Goal: Task Accomplishment & Management: Complete application form

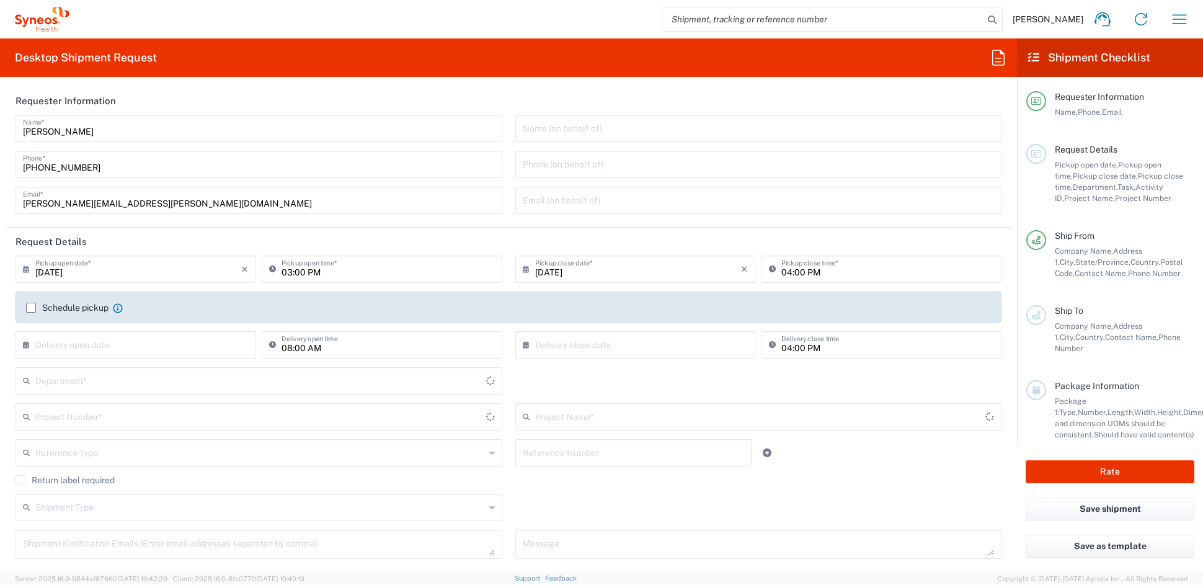
type input "[US_STATE]"
type input "[GEOGRAPHIC_DATA]"
click at [1177, 9] on icon "button" at bounding box center [1179, 19] width 20 height 20
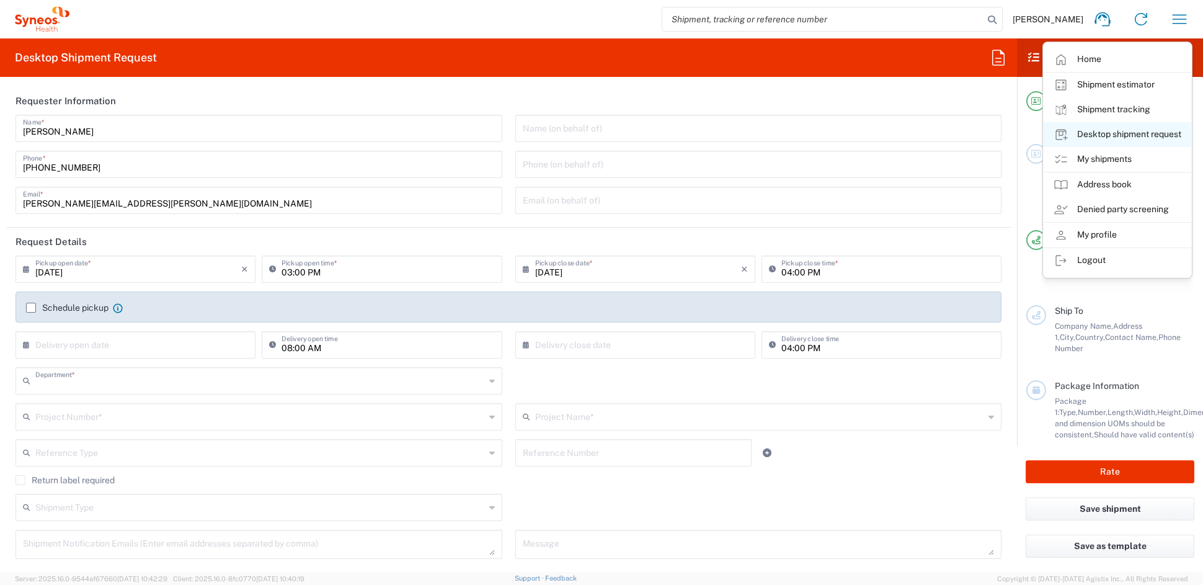
type input "6156"
click at [1091, 162] on link "My shipments" at bounding box center [1117, 159] width 148 height 25
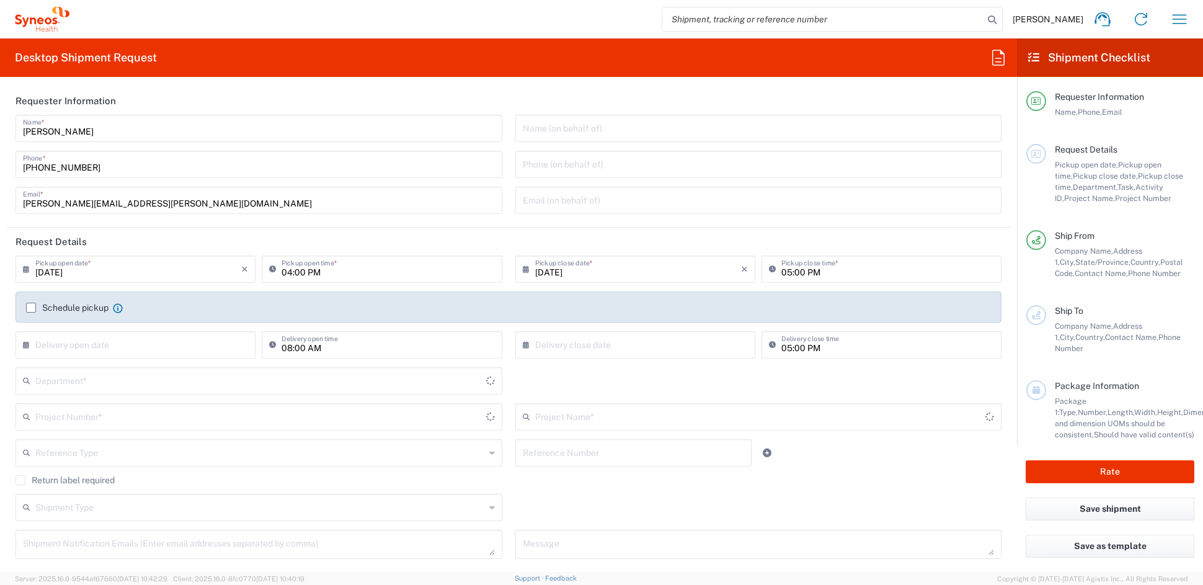
type input "[US_STATE]"
type input "[GEOGRAPHIC_DATA]"
type input "Syneos Health Communications-[GEOGRAPHIC_DATA] [GEOGRAPHIC_DATA]"
type input "6156"
click at [108, 418] on input "text" at bounding box center [259, 416] width 449 height 22
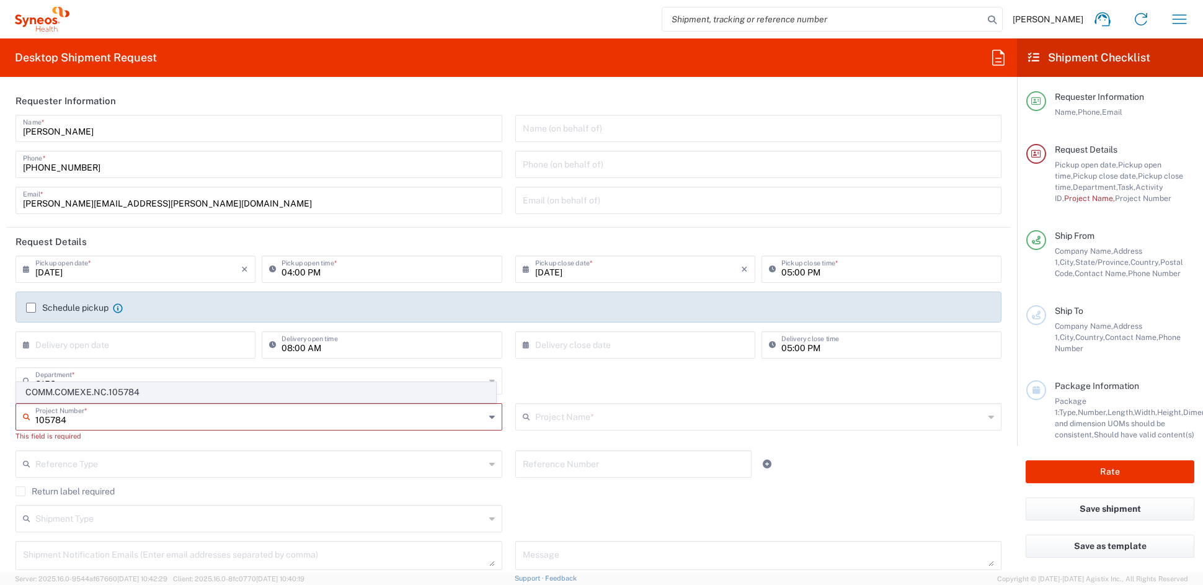
click at [113, 392] on span "COMM.COMEXE.NC.105784" at bounding box center [256, 392] width 479 height 19
type input "COMM.COMEXE.NC.105784"
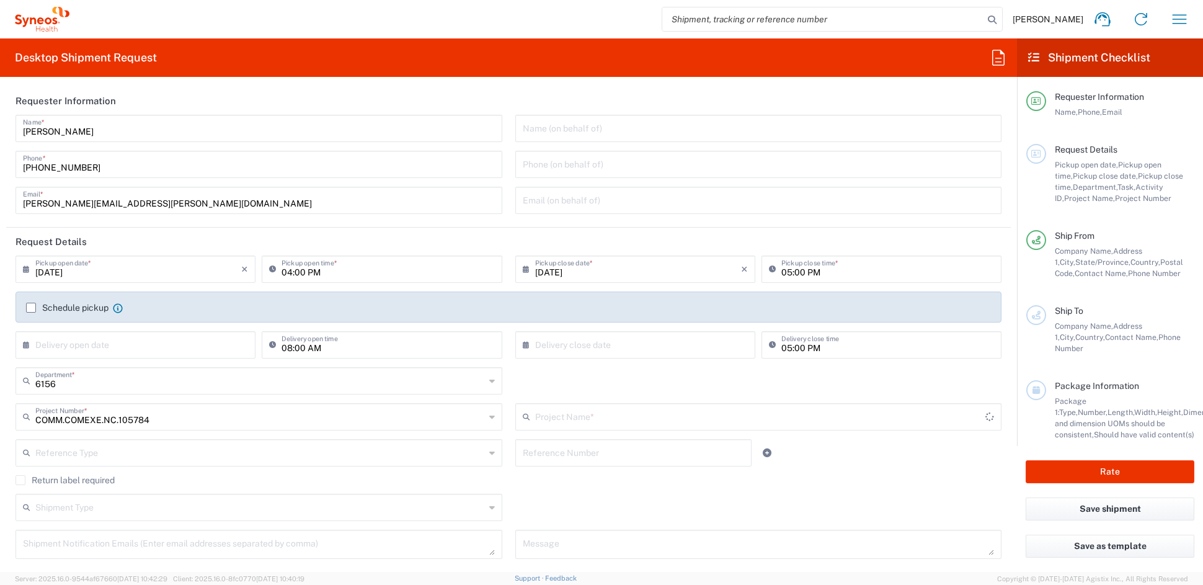
type input "COMEXE.NonClient.21.105784"
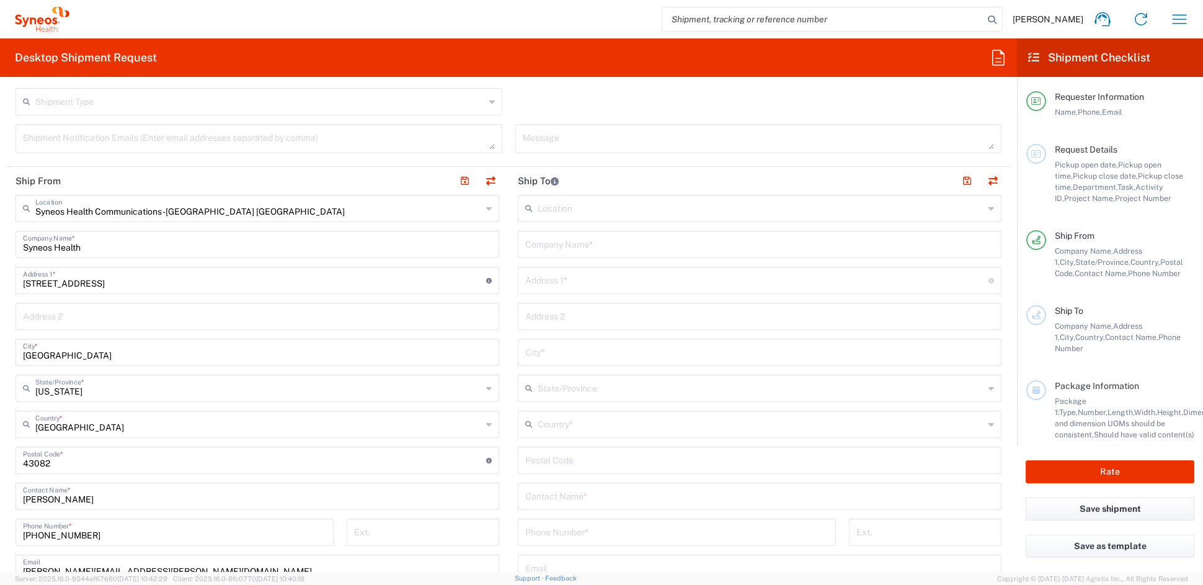
scroll to position [404, 0]
click at [590, 426] on input "text" at bounding box center [760, 425] width 446 height 22
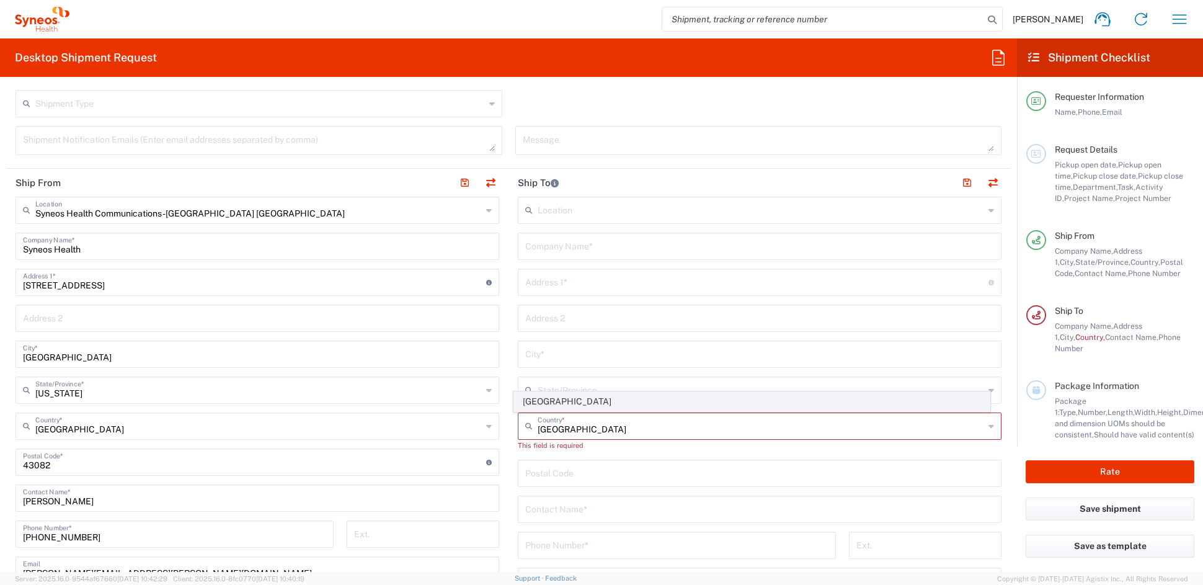
click at [541, 402] on span "Italy" at bounding box center [752, 401] width 476 height 19
type input "Italy"
type input "Sender/Shipper"
type input "Delivery Duty Paid"
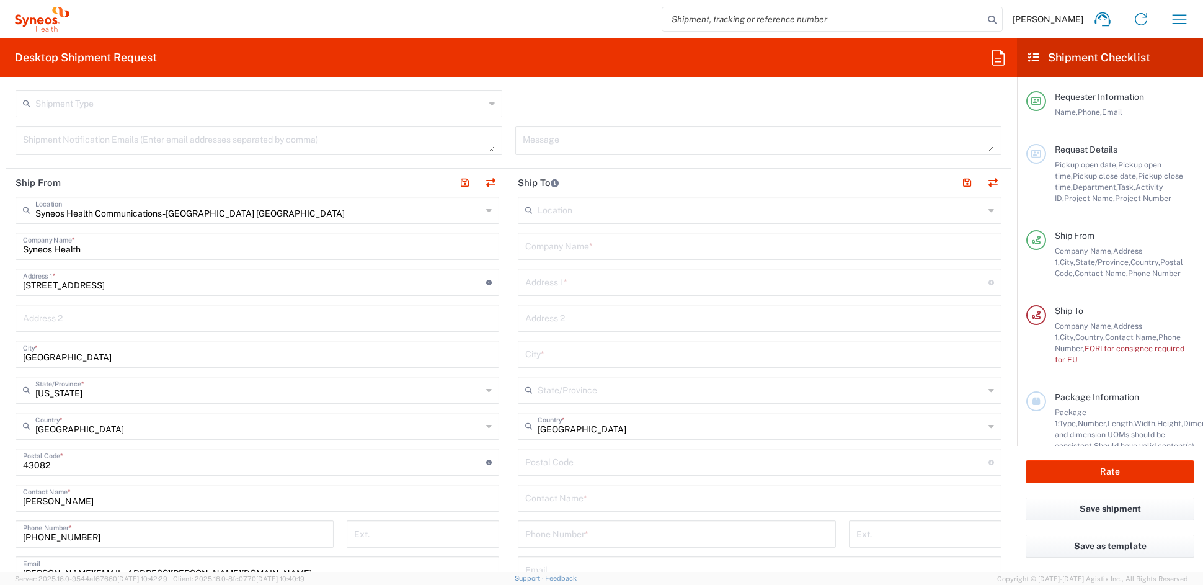
click at [562, 247] on input "text" at bounding box center [759, 245] width 469 height 22
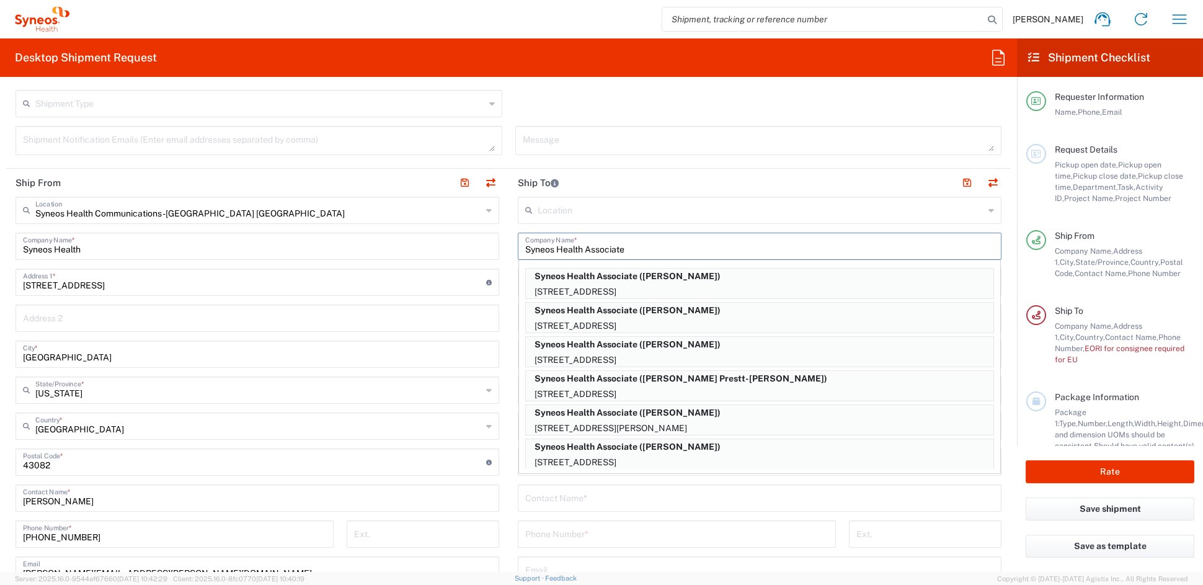
type input "Syneos Health Associate"
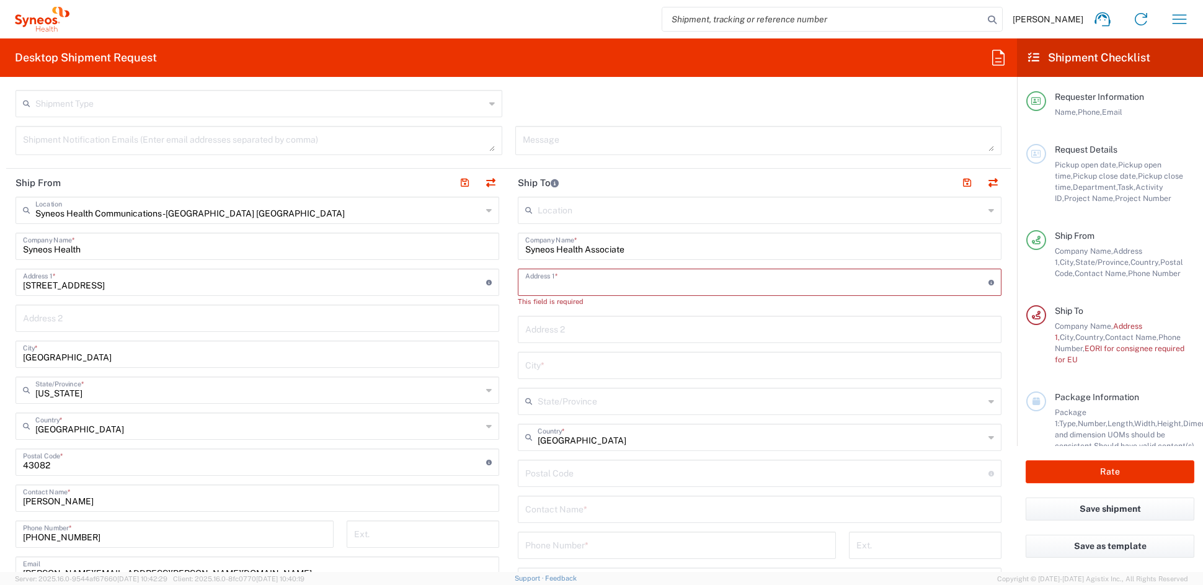
paste input "Via Principi DAcaja 26"
type input "Via Principi DAcaja 26"
click at [594, 350] on input "text" at bounding box center [759, 353] width 469 height 22
paste input "Turin"
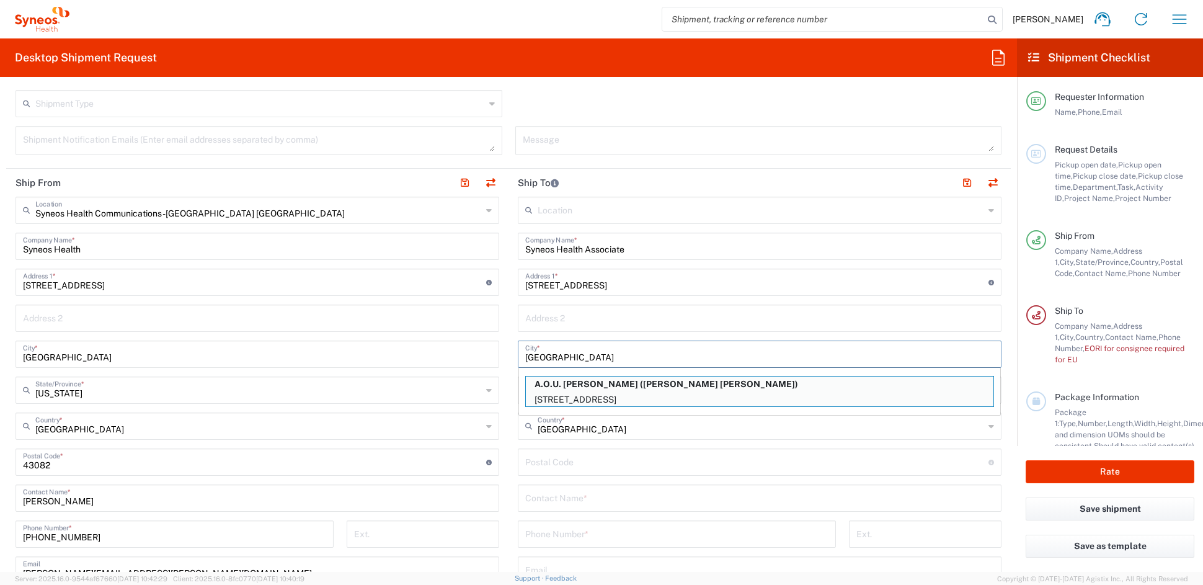
type input "Turin"
click at [570, 460] on input "undefined" at bounding box center [756, 461] width 463 height 22
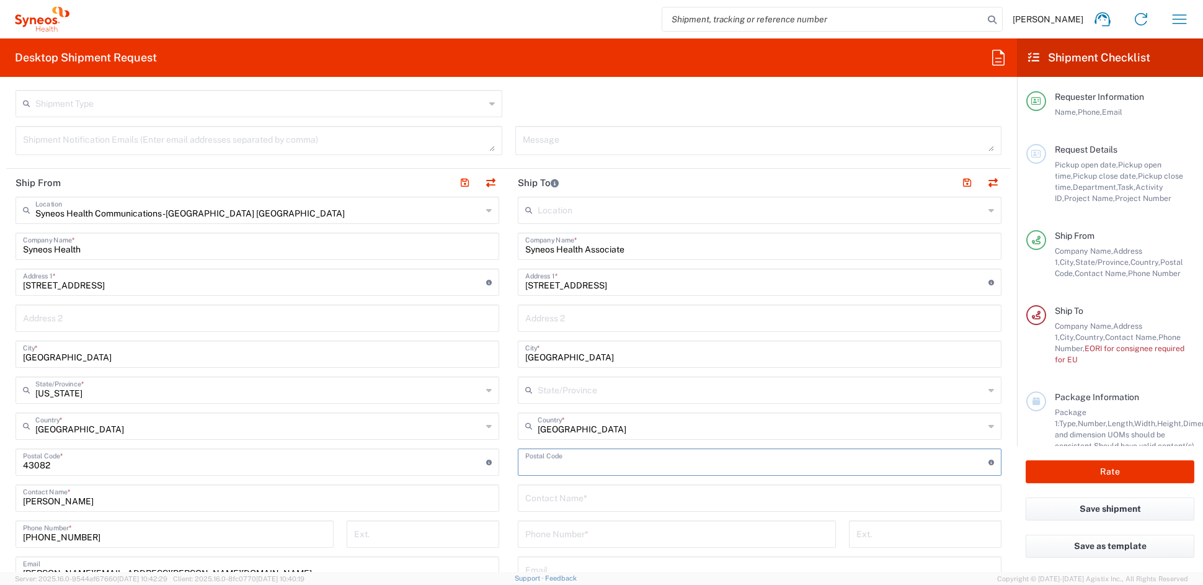
paste input "10138"
type input "10138"
click at [563, 497] on input "text" at bounding box center [759, 497] width 469 height 22
paste input "Moises Zanetti"
type input "Moises Zanetti"
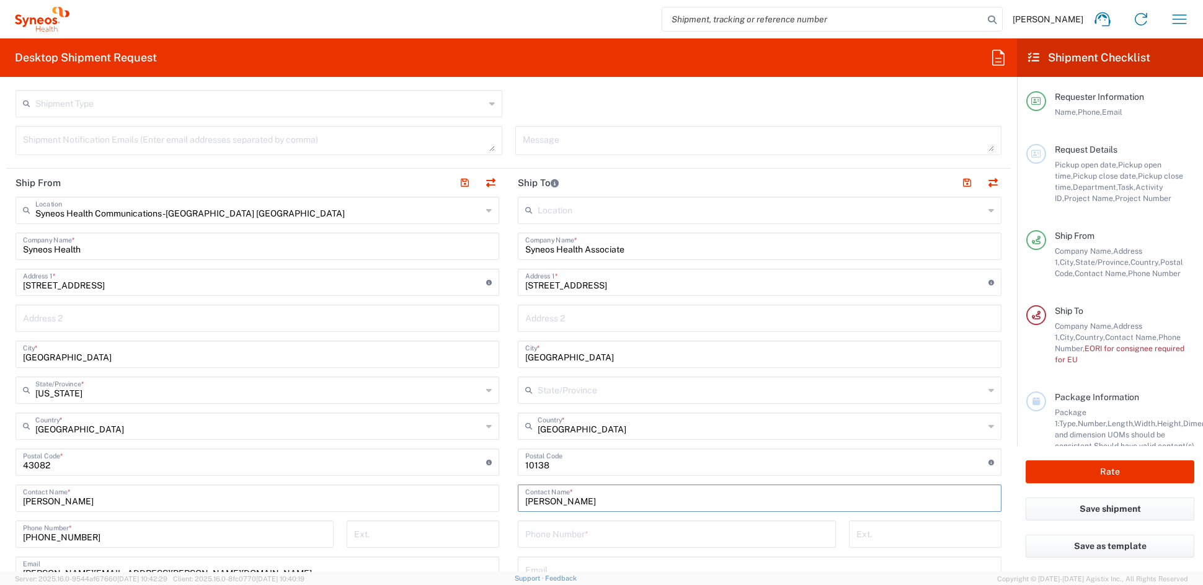
click at [582, 534] on input "tel" at bounding box center [676, 533] width 303 height 22
paste input "39 389 480 8981"
drag, startPoint x: 570, startPoint y: 534, endPoint x: 586, endPoint y: 534, distance: 16.1
click at [571, 534] on input "39 389 480 8981" at bounding box center [676, 533] width 303 height 22
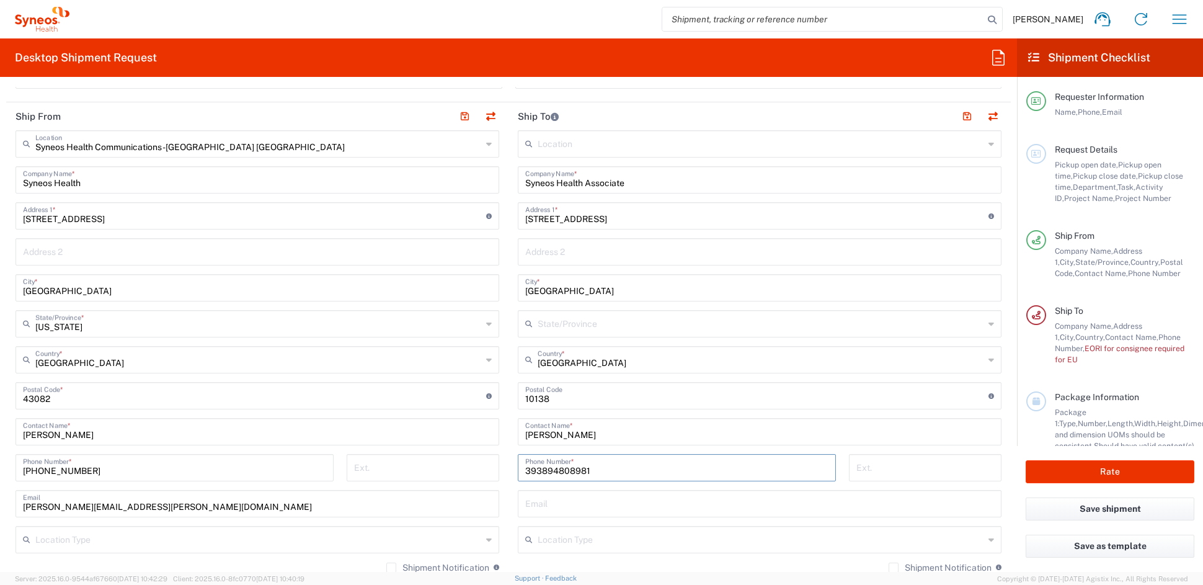
scroll to position [474, 0]
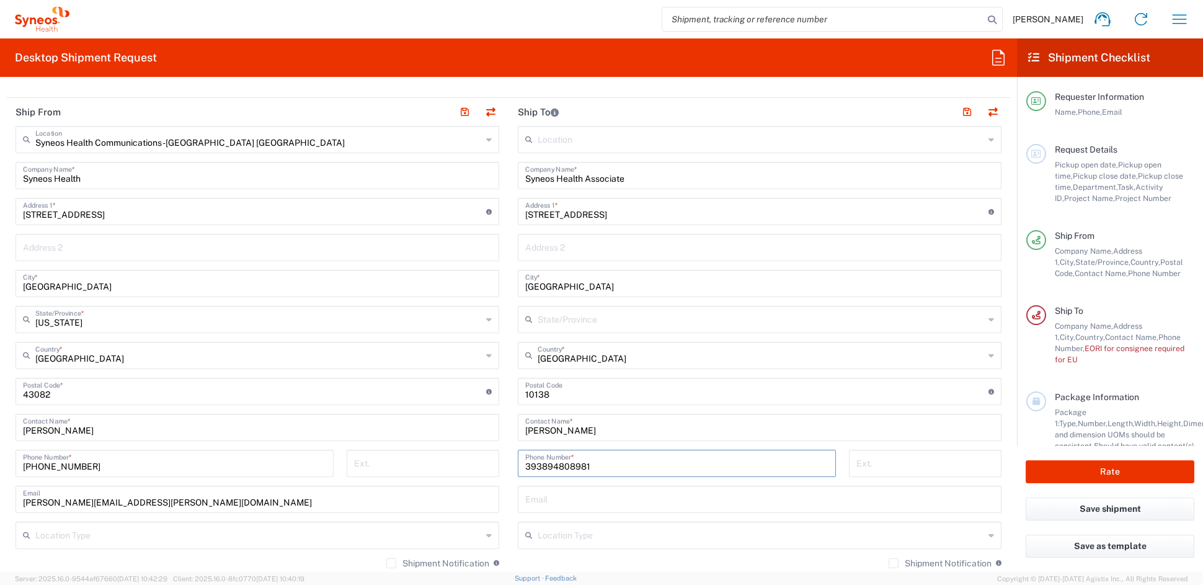
type input "393894808981"
click at [607, 537] on input "text" at bounding box center [760, 534] width 446 height 22
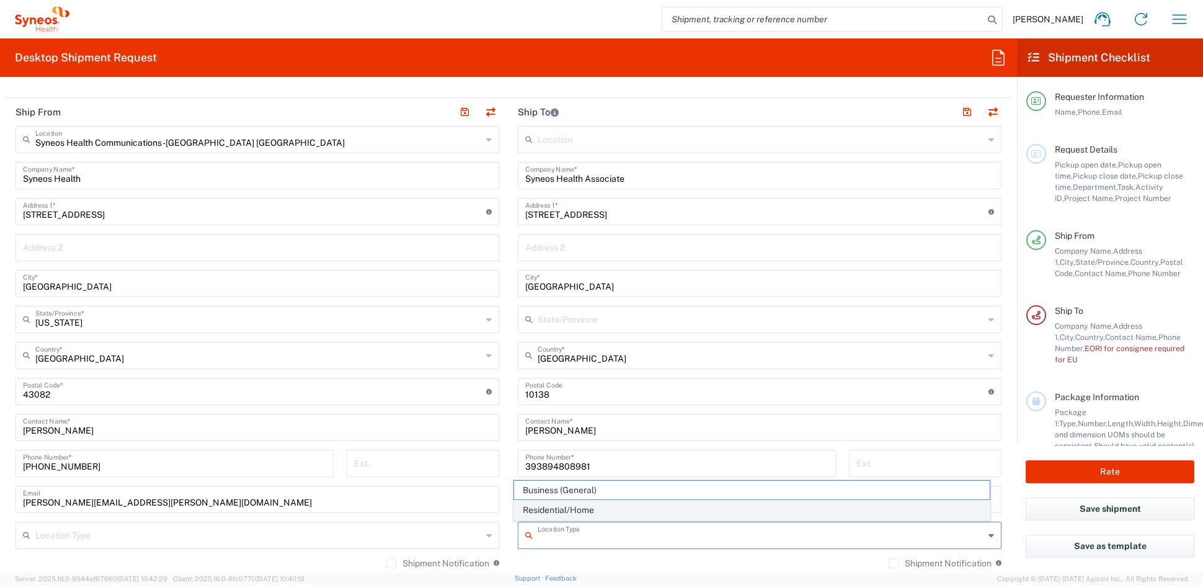
click at [576, 508] on span "Residential/Home" at bounding box center [752, 509] width 476 height 19
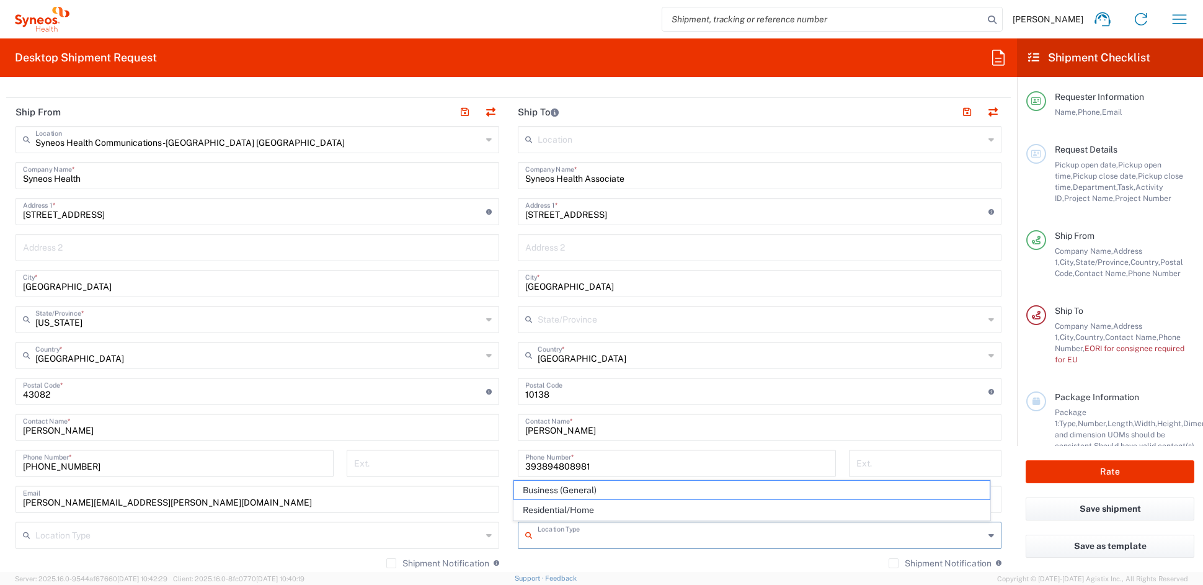
type input "Residential/Home"
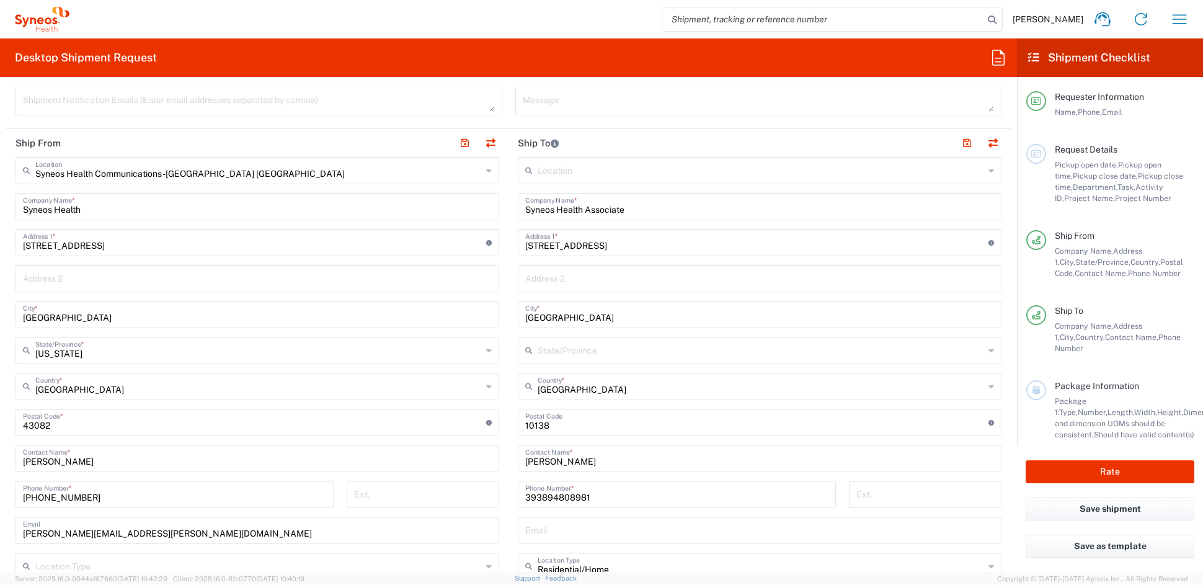
scroll to position [439, 0]
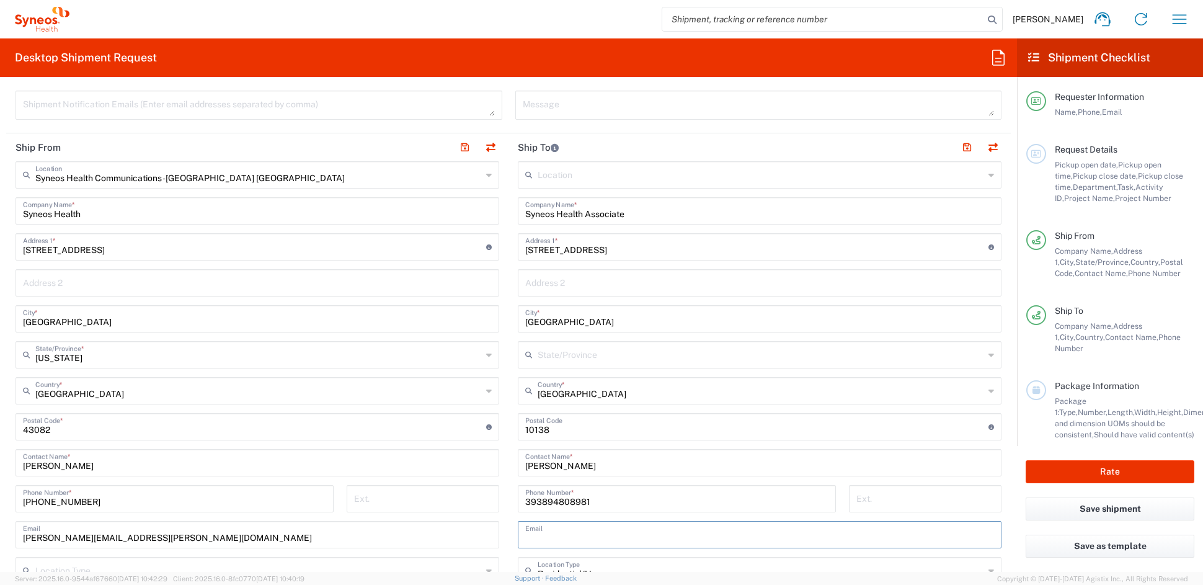
click at [539, 530] on input "text" at bounding box center [759, 534] width 469 height 22
paste input "moises.zanetti@syneoshealth.com"
type input "moises.zanetti@syneoshealth.com"
click at [564, 353] on input "text" at bounding box center [760, 354] width 446 height 22
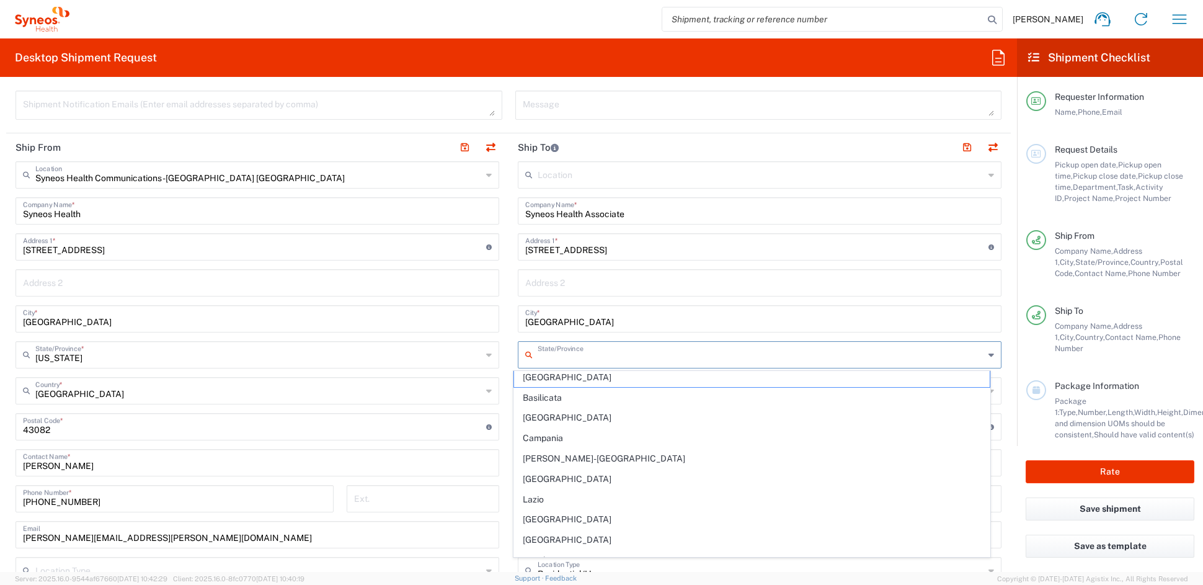
scroll to position [0, 0]
click at [606, 319] on input "Turin" at bounding box center [759, 318] width 469 height 22
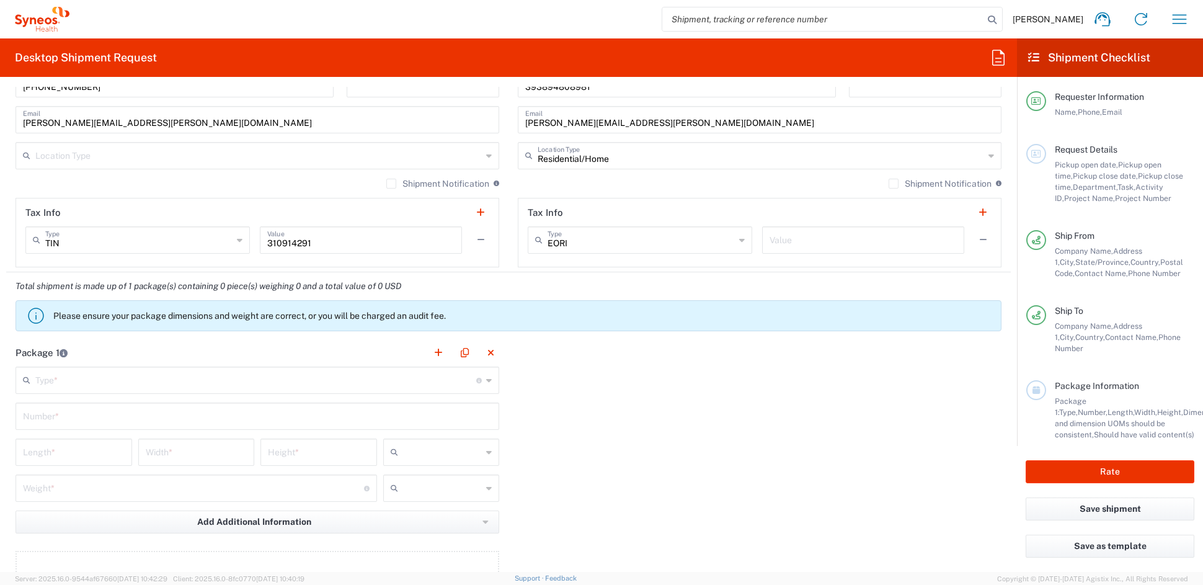
scroll to position [859, 0]
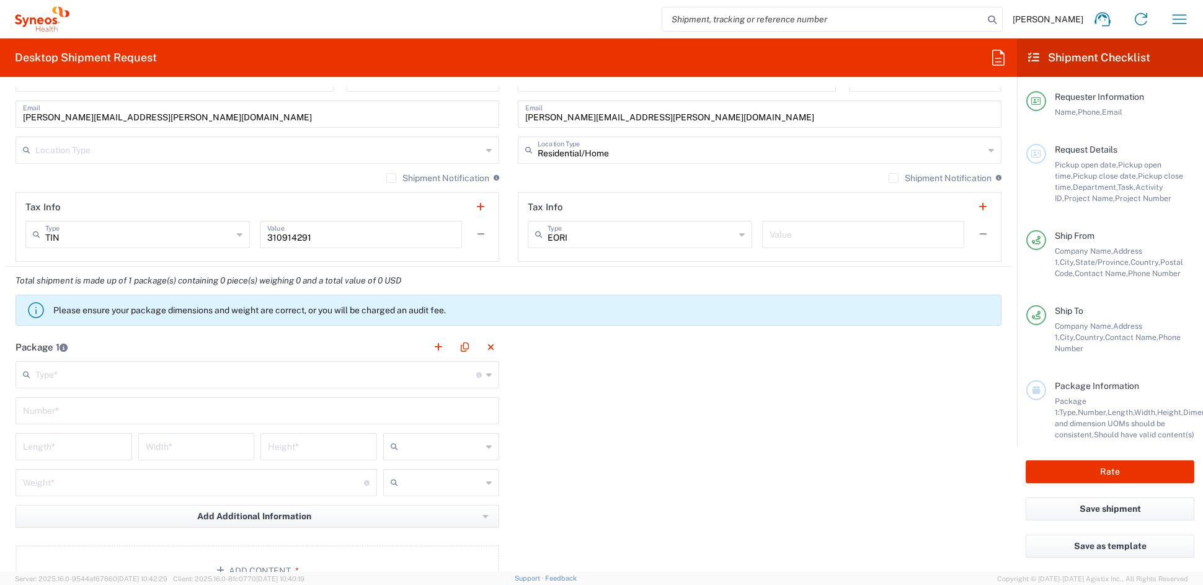
click at [60, 377] on input "text" at bounding box center [255, 374] width 441 height 22
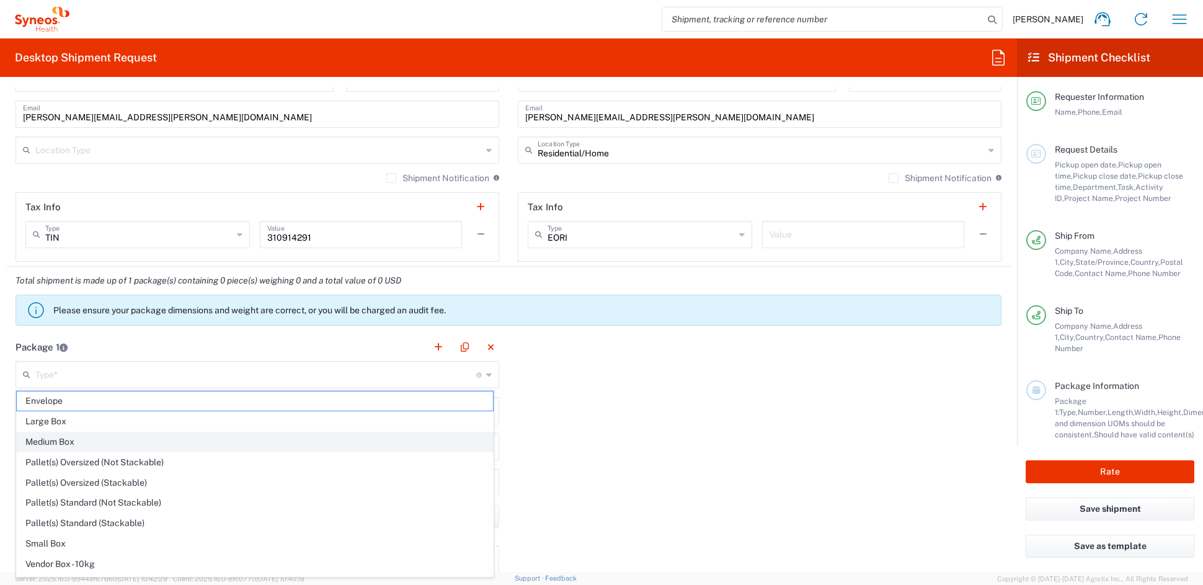
click at [59, 440] on span "Medium Box" at bounding box center [255, 441] width 476 height 19
type input "Medium Box"
type input "13"
type input "11.5"
type input "2.5"
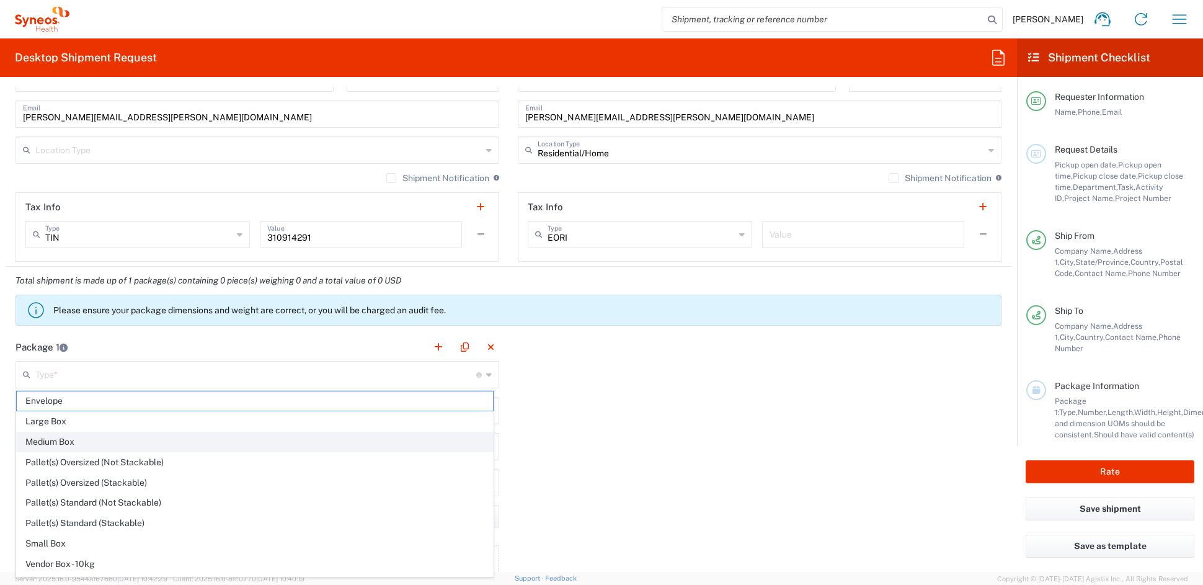
type input "in"
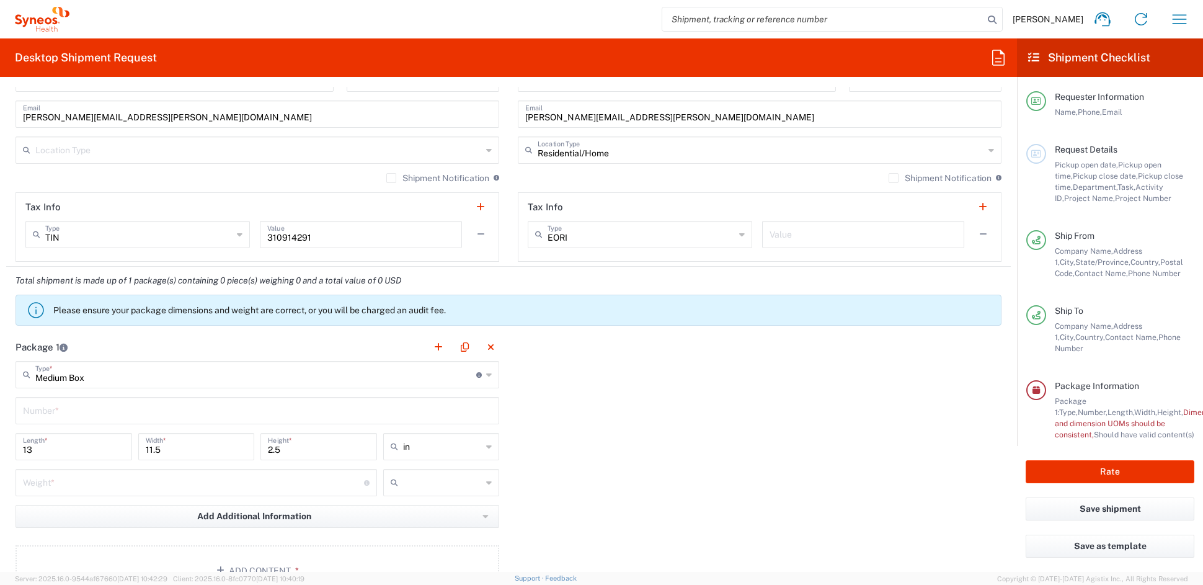
click at [60, 487] on input "number" at bounding box center [193, 482] width 341 height 22
type input "3"
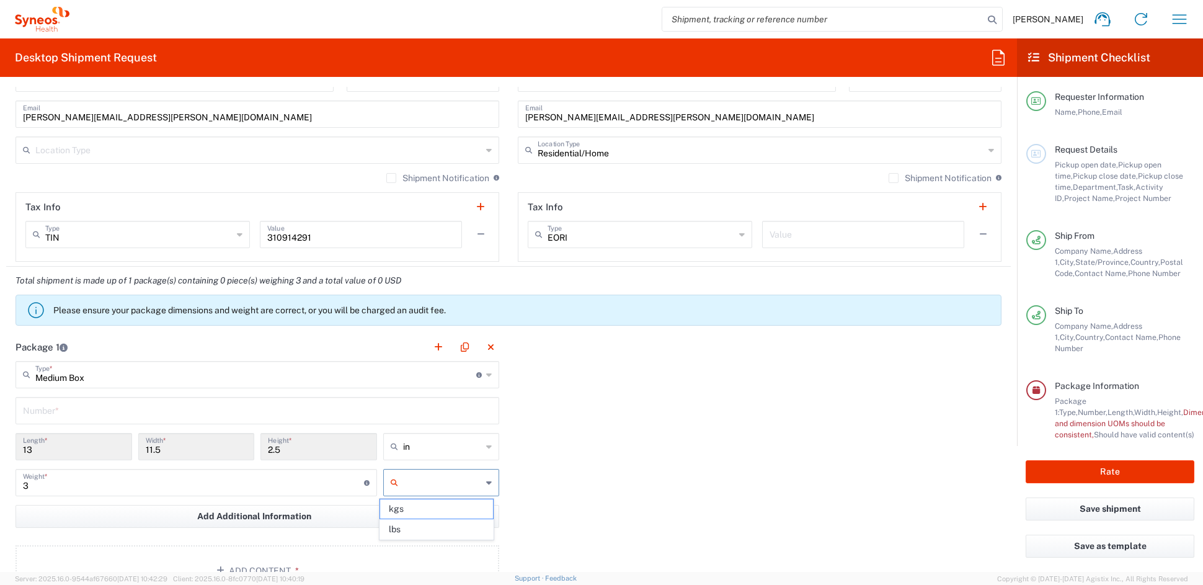
click at [409, 484] on input "text" at bounding box center [442, 482] width 79 height 20
drag, startPoint x: 403, startPoint y: 532, endPoint x: 392, endPoint y: 526, distance: 12.5
click at [402, 531] on span "lbs" at bounding box center [436, 529] width 112 height 19
type input "lbs"
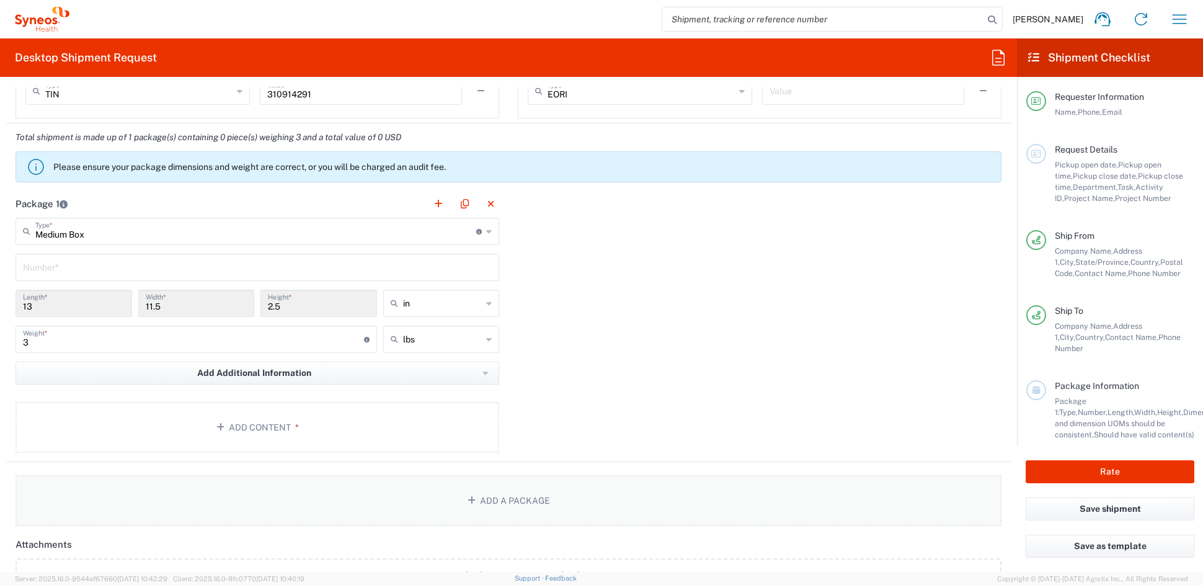
scroll to position [1002, 0]
click at [282, 415] on button "Add Content *" at bounding box center [257, 427] width 484 height 51
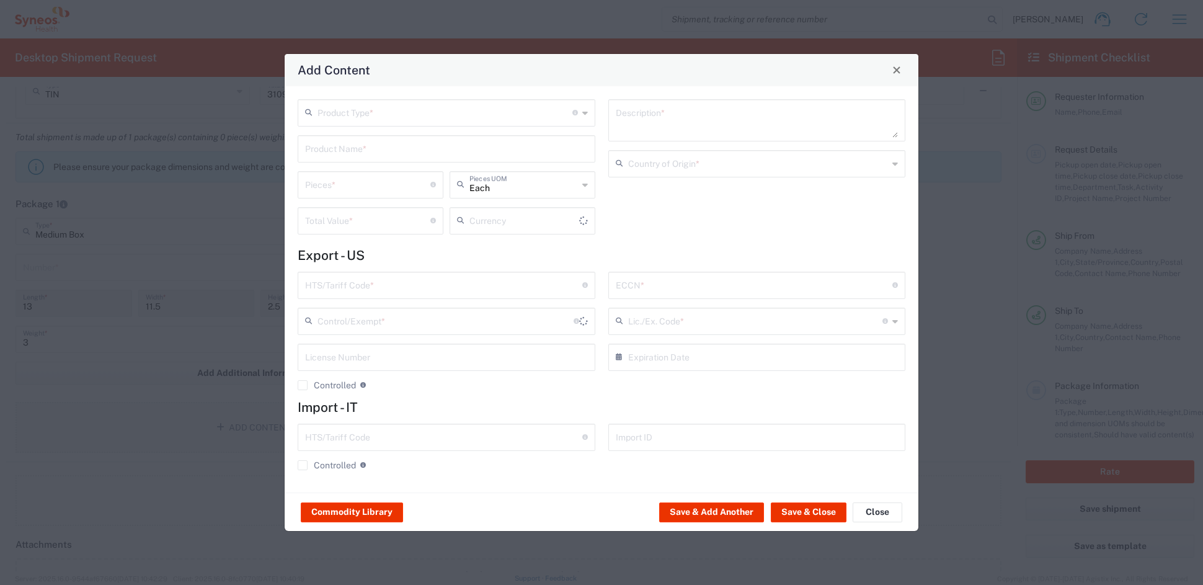
type input "US Dollar"
click at [396, 110] on input "text" at bounding box center [444, 112] width 255 height 22
click at [345, 159] on span "General Commodity" at bounding box center [446, 159] width 294 height 19
type input "General Commodity"
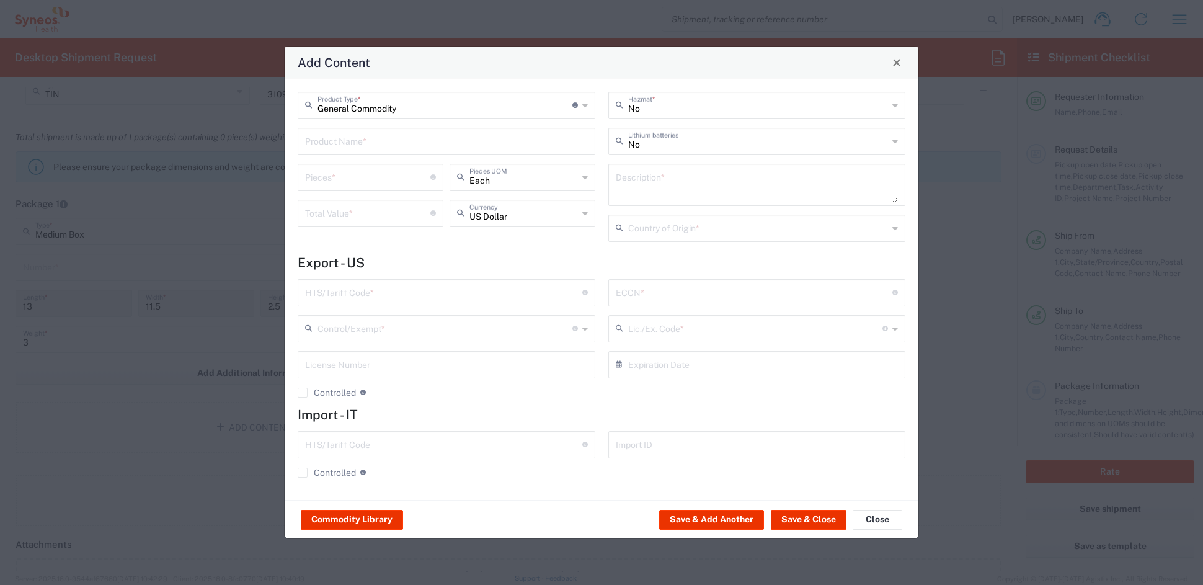
click at [357, 143] on input "text" at bounding box center [446, 141] width 283 height 22
click at [367, 170] on div "Syneos branded zip-up hooded sweatshirt" at bounding box center [446, 170] width 295 height 21
type input "Syneos branded zip-up hooded sweatshirt"
type textarea "Syneos zip-up hooded sweatshirt - Promotional Item"
type input "China"
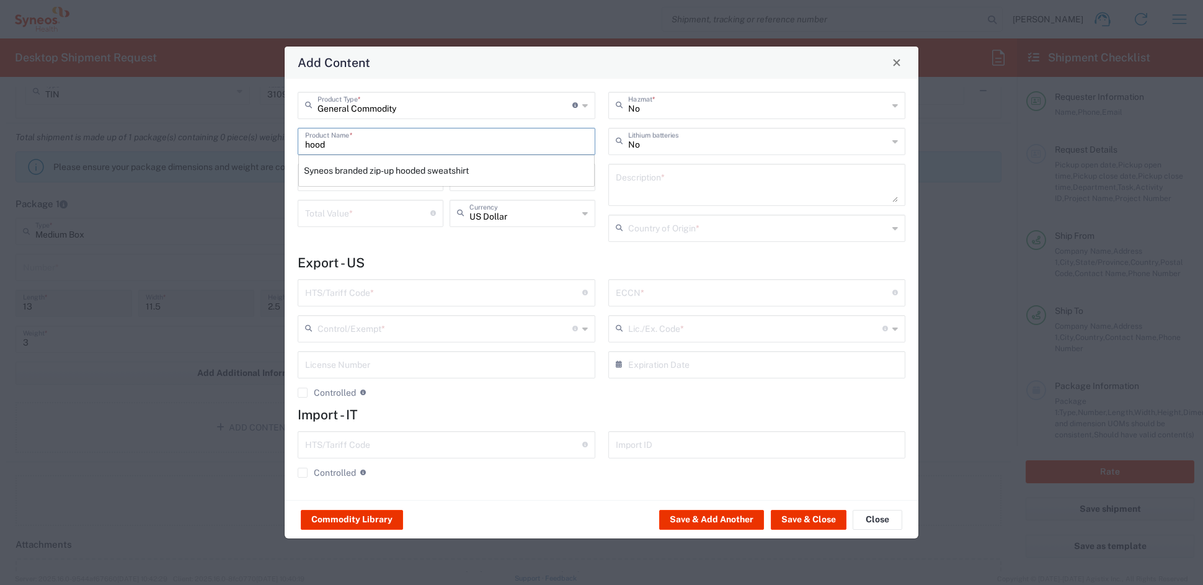
type input "6110.20.2041"
type input "BIS"
type input "EAR99"
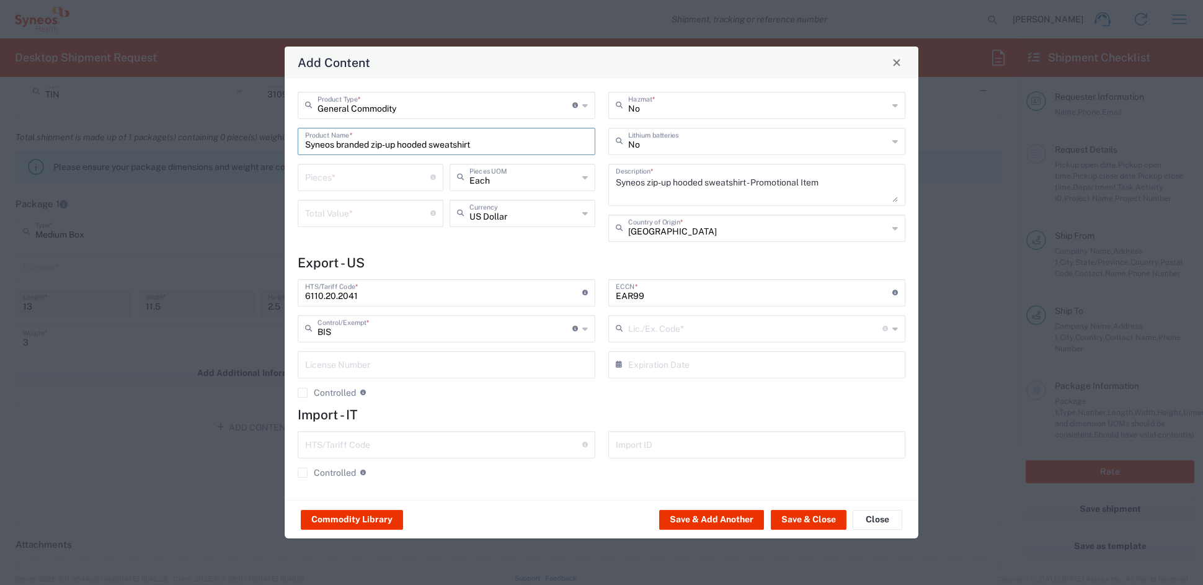
type input "NLR - No License Required"
click at [348, 180] on input "number" at bounding box center [367, 177] width 125 height 22
type input "1"
click at [337, 205] on input "number" at bounding box center [367, 212] width 125 height 22
type input "40"
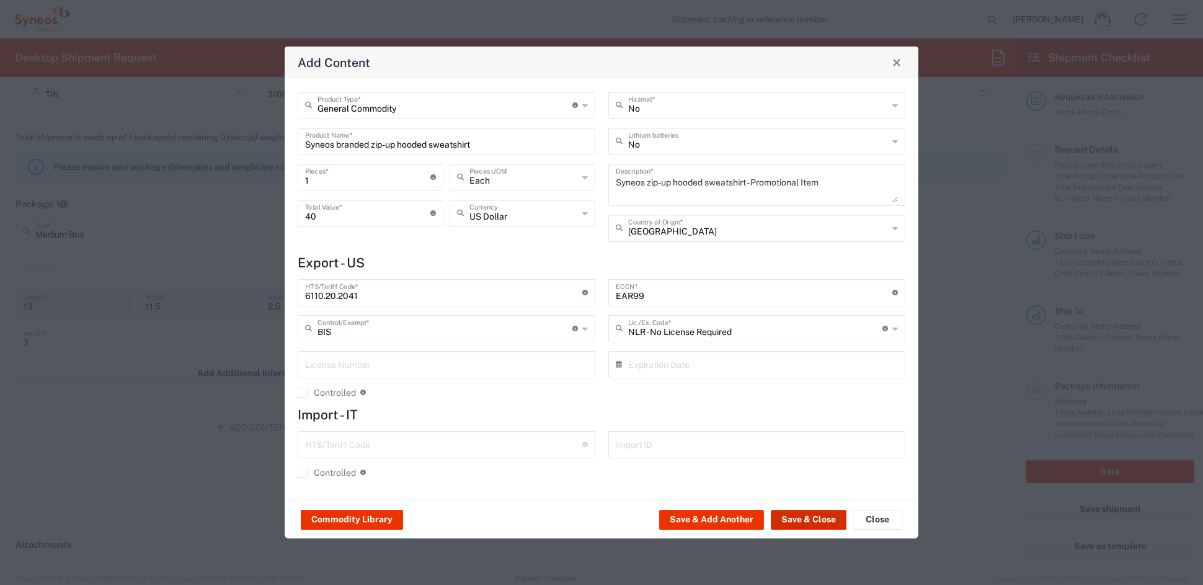
click at [802, 516] on button "Save & Close" at bounding box center [809, 520] width 76 height 20
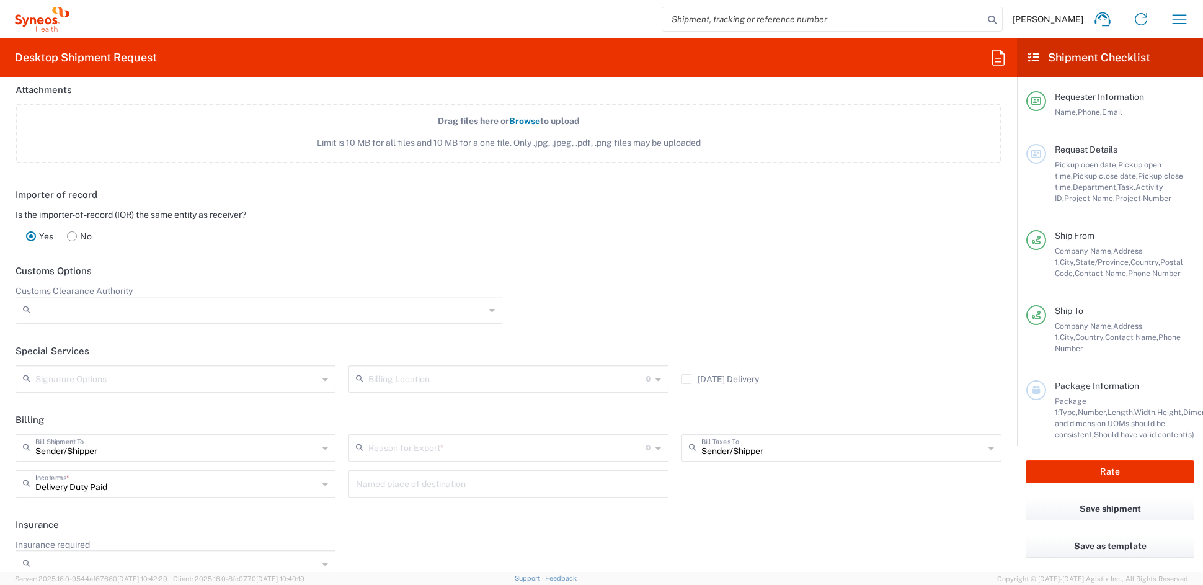
scroll to position [1546, 0]
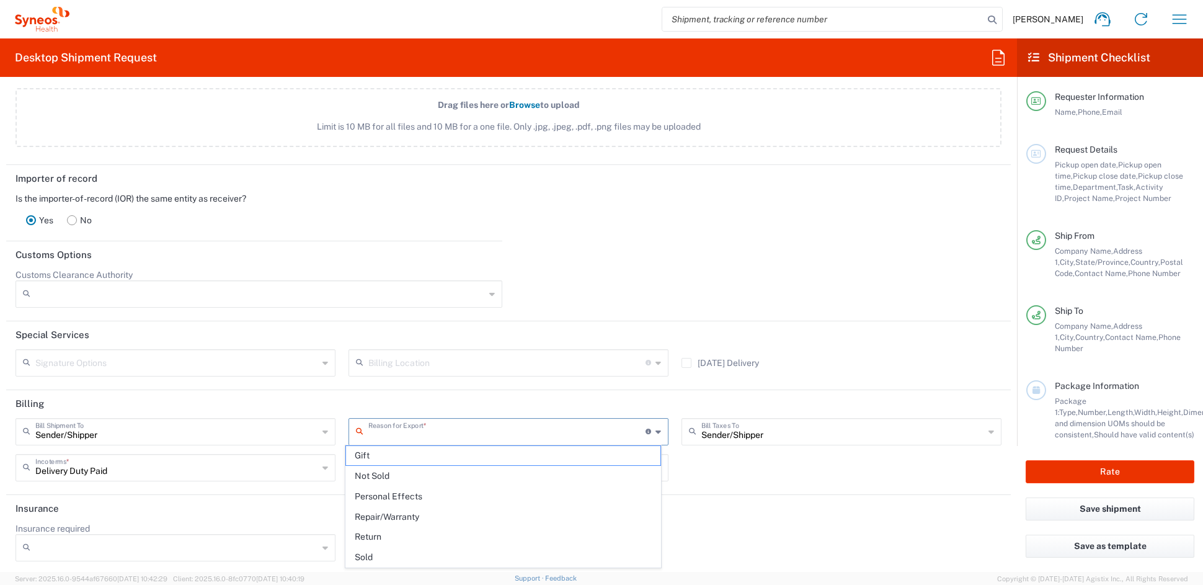
click at [472, 431] on input "text" at bounding box center [506, 431] width 277 height 22
click at [368, 556] on span "Sold" at bounding box center [503, 556] width 314 height 19
type input "Sold"
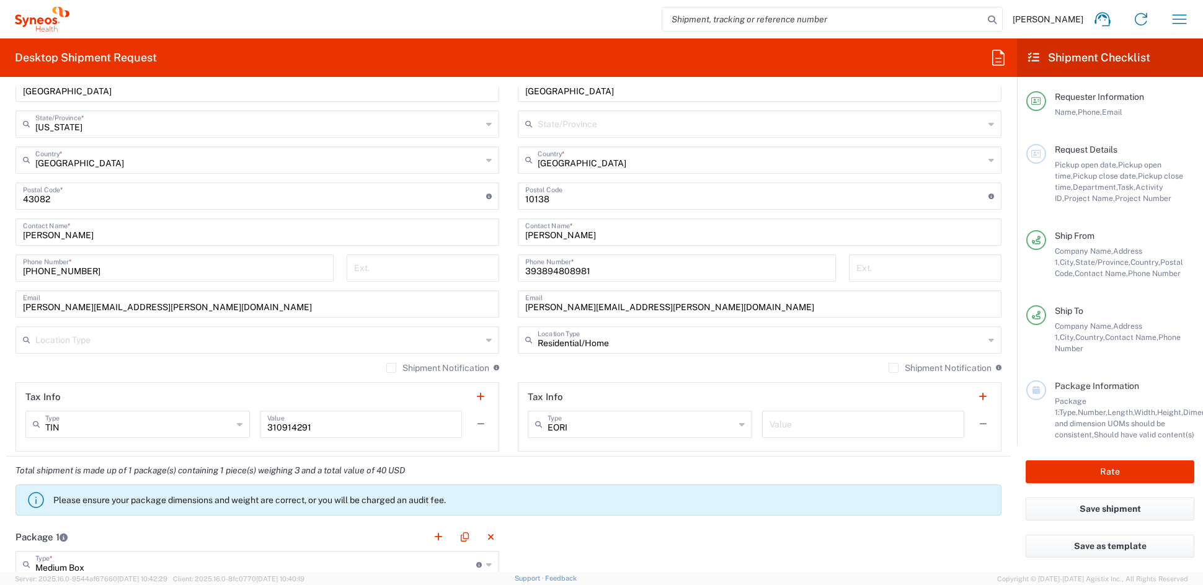
scroll to position [673, 0]
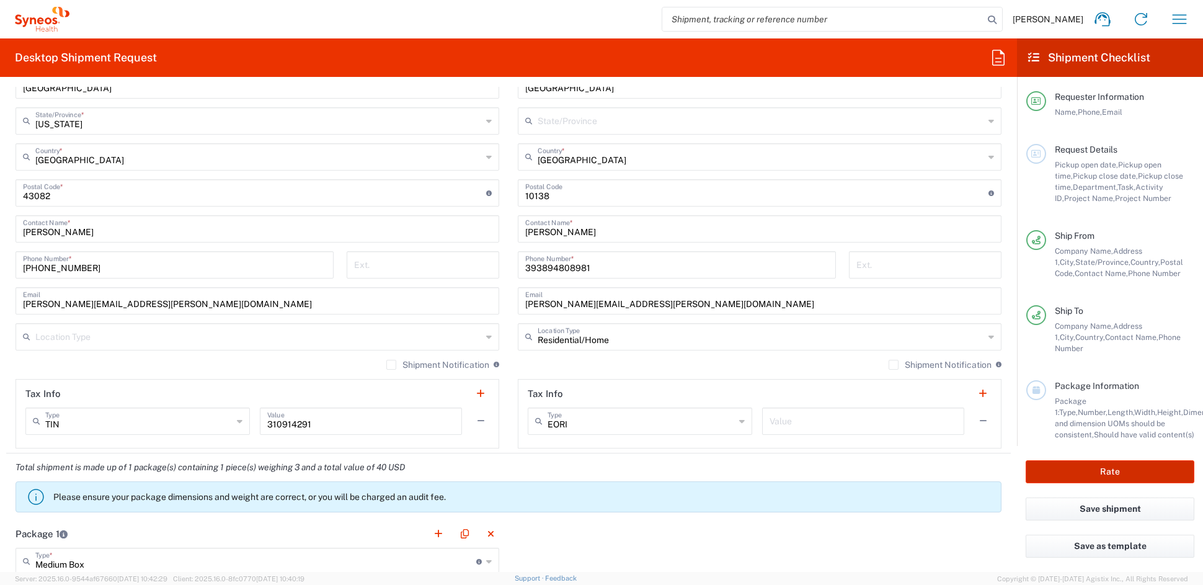
click at [1126, 469] on button "Rate" at bounding box center [1109, 471] width 169 height 23
type input "COMM.COMEXE.NC.105784"
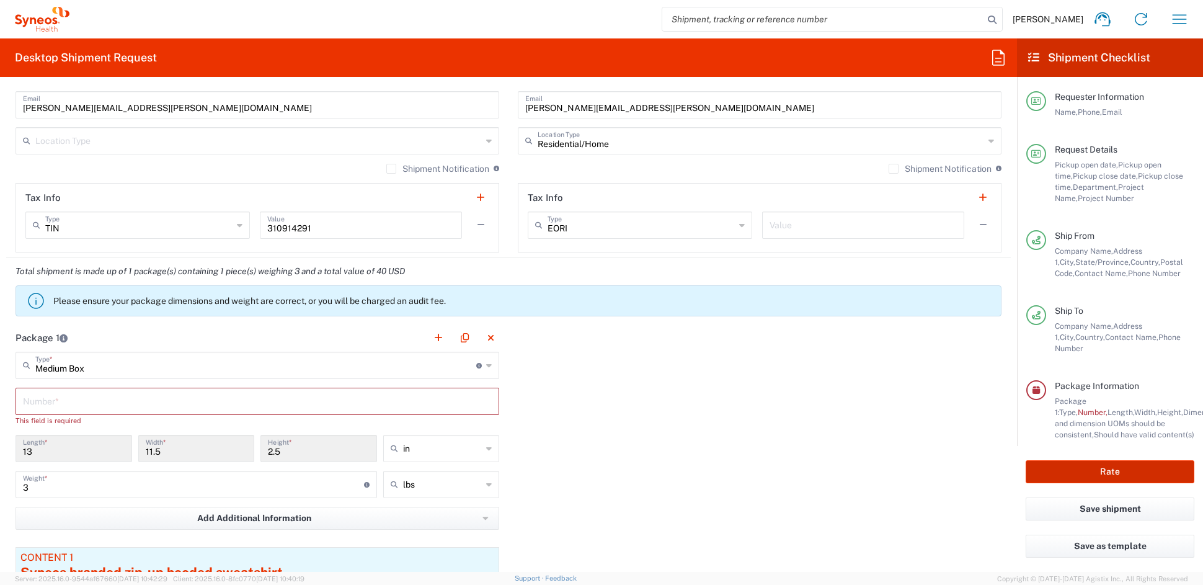
scroll to position [869, 0]
click at [68, 401] on input "text" at bounding box center [257, 400] width 469 height 22
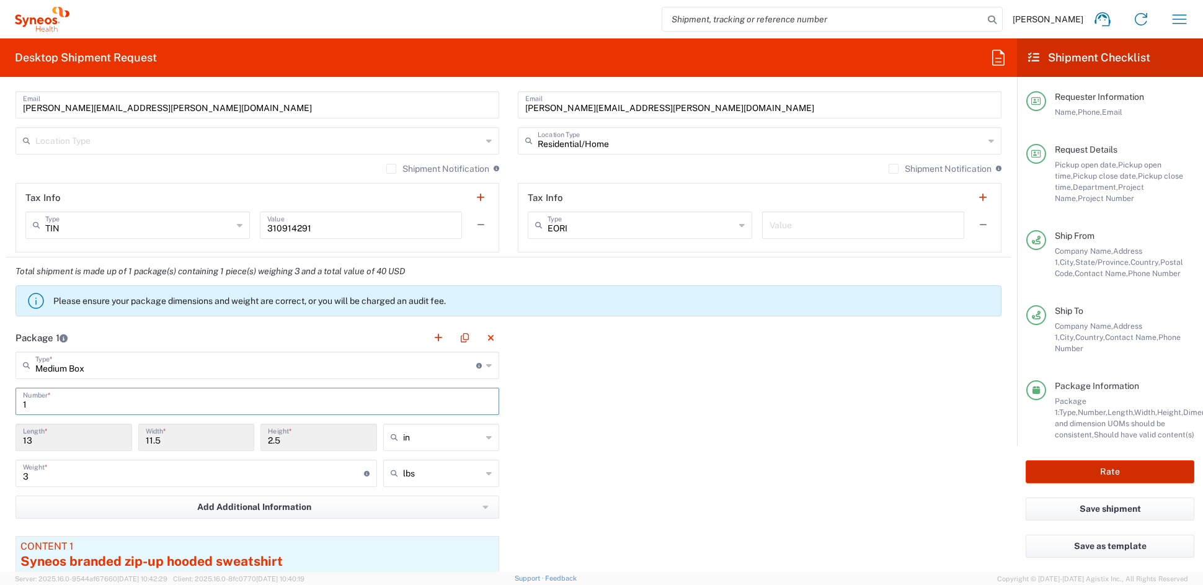
type input "1"
click at [1104, 469] on button "Rate" at bounding box center [1109, 471] width 169 height 23
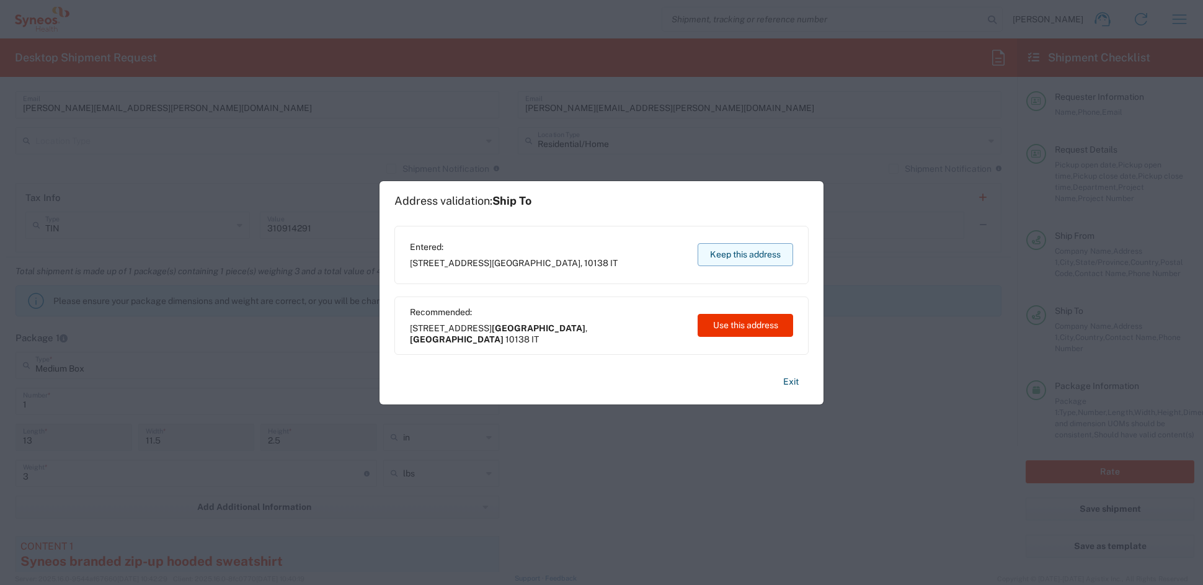
click at [738, 253] on button "Keep this address" at bounding box center [744, 254] width 95 height 23
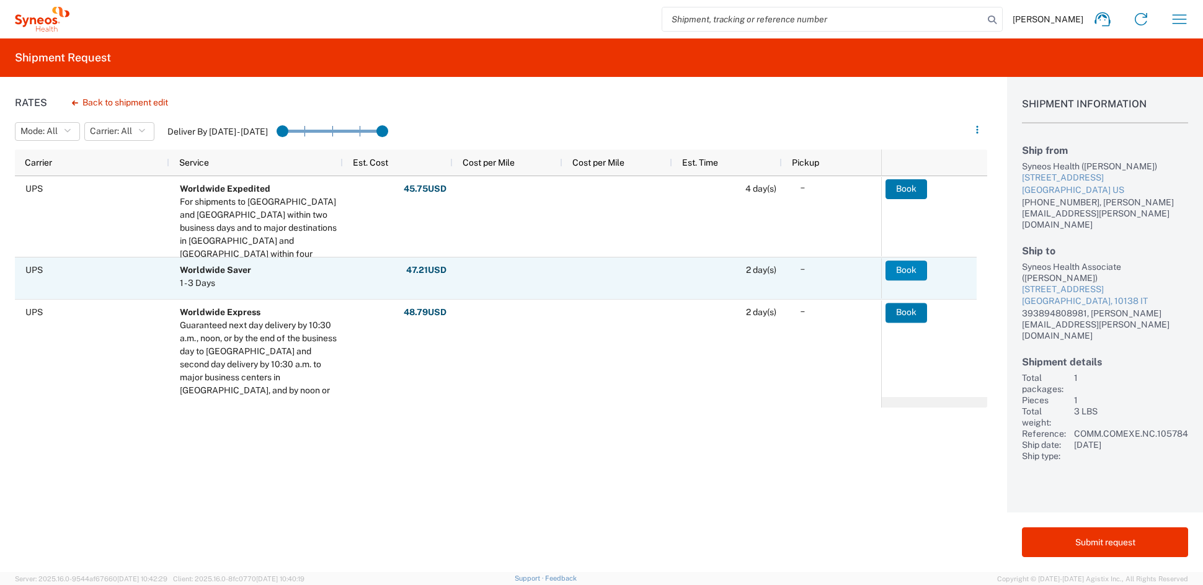
click at [909, 267] on button "Book" at bounding box center [906, 270] width 42 height 20
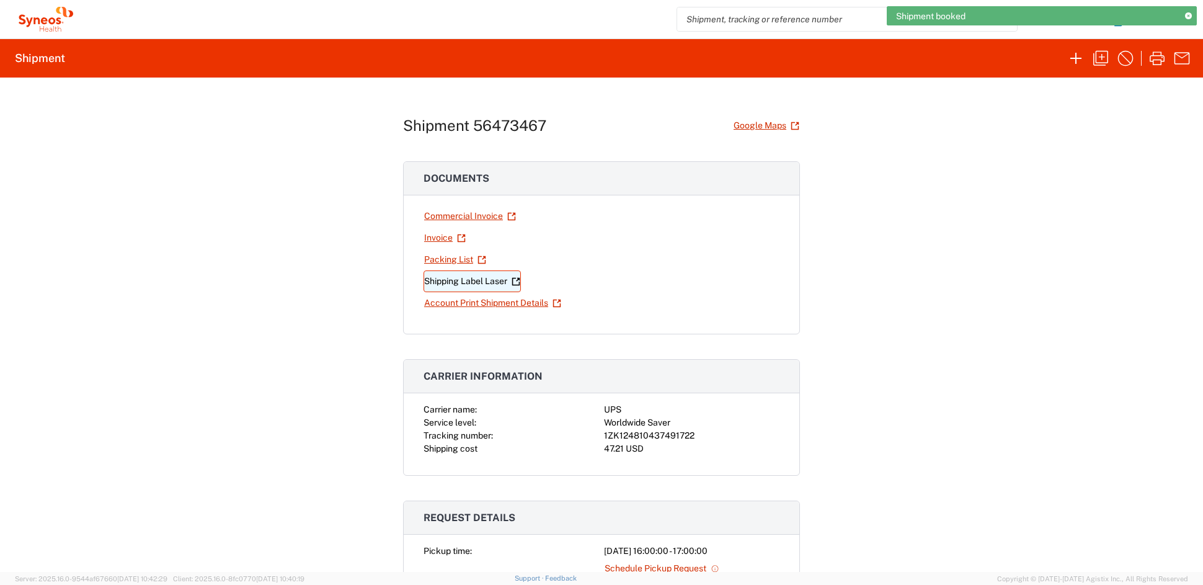
click at [469, 281] on link "Shipping Label Laser" at bounding box center [471, 281] width 97 height 22
